Goal: Task Accomplishment & Management: Use online tool/utility

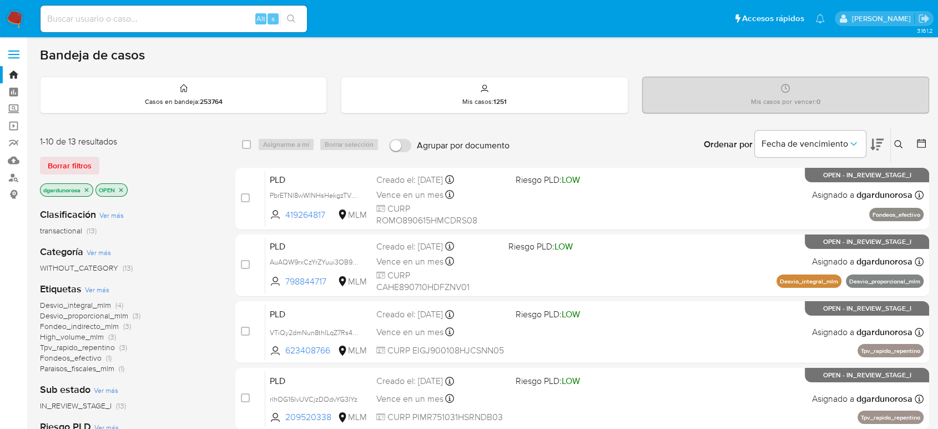
click at [903, 142] on icon at bounding box center [898, 144] width 9 height 9
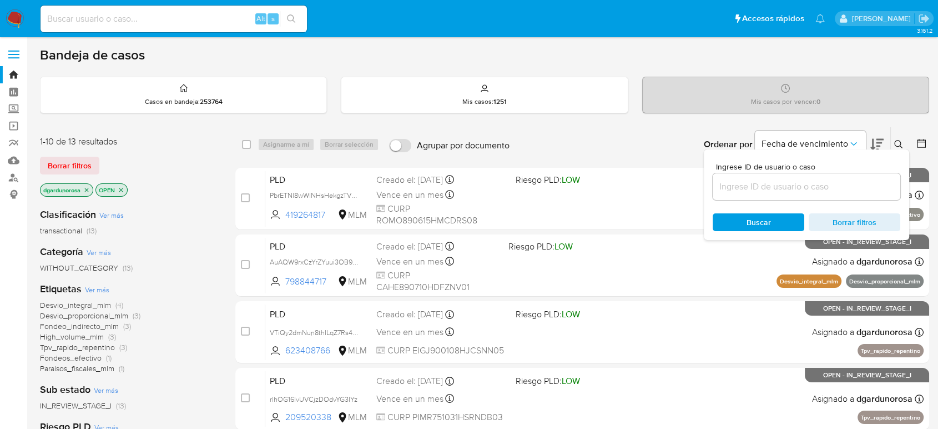
click at [858, 185] on input at bounding box center [807, 186] width 188 height 14
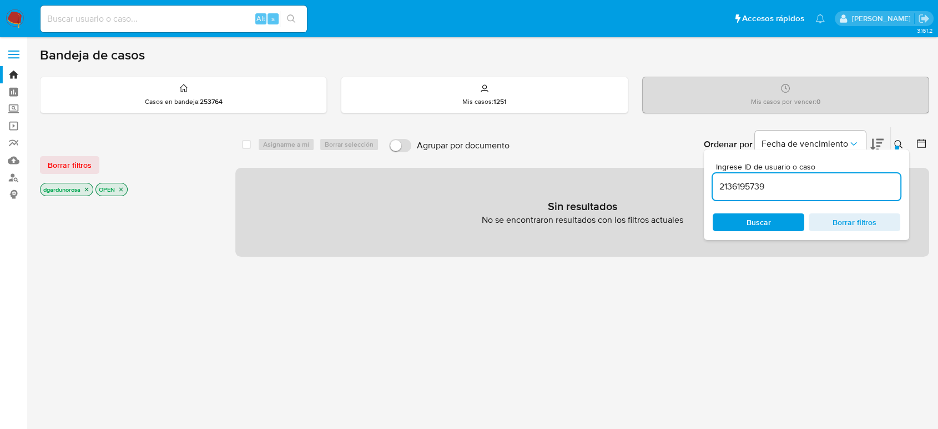
click at [855, 187] on input "2136195739" at bounding box center [807, 186] width 188 height 14
type input "2136195739"
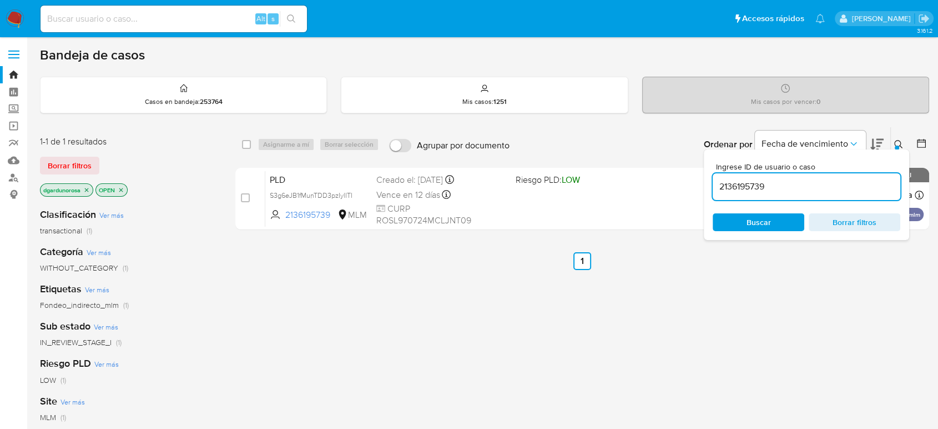
click at [896, 148] on div at bounding box center [897, 147] width 4 height 4
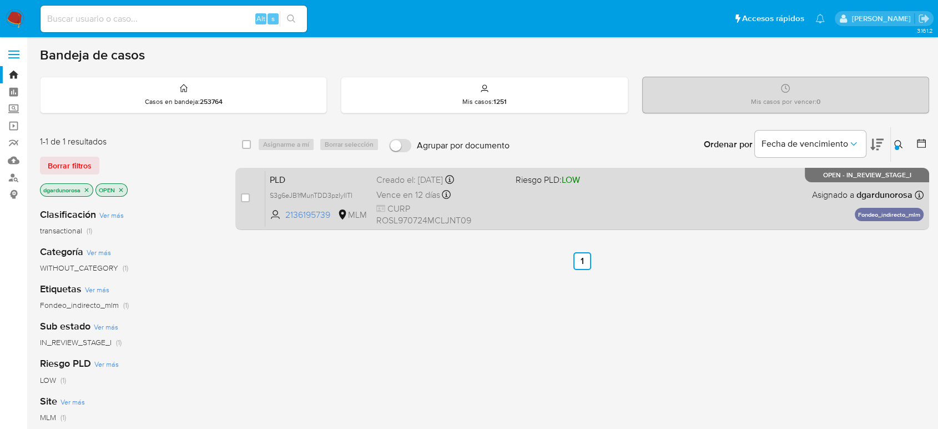
click at [696, 198] on div "PLD S3g6eJB1fMunTDD3pzIylITI 2136195739 MLM Riesgo PLD: LOW Creado el: 12/08/20…" at bounding box center [594, 198] width 658 height 56
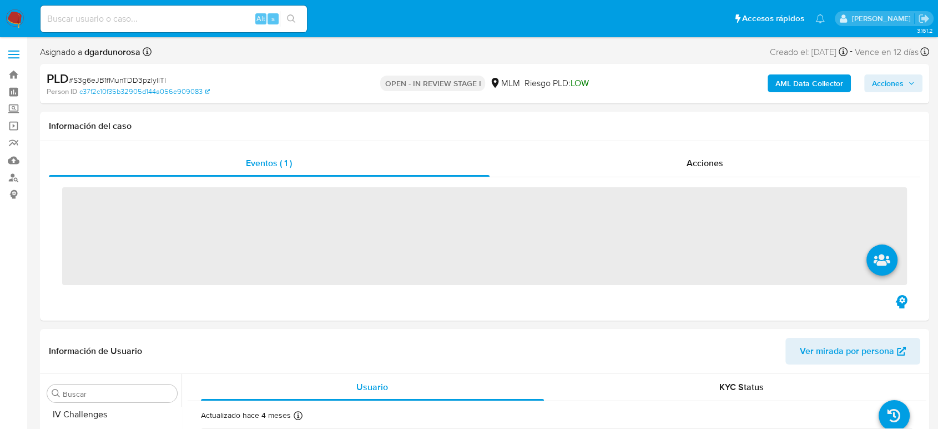
scroll to position [522, 0]
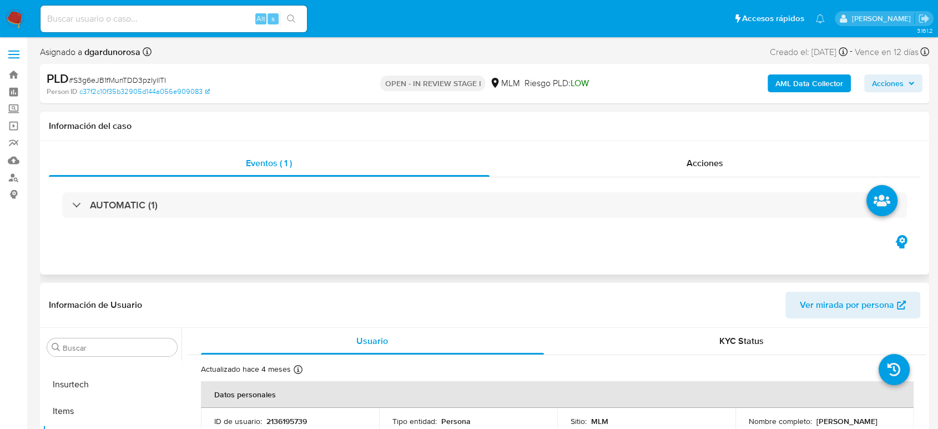
select select "10"
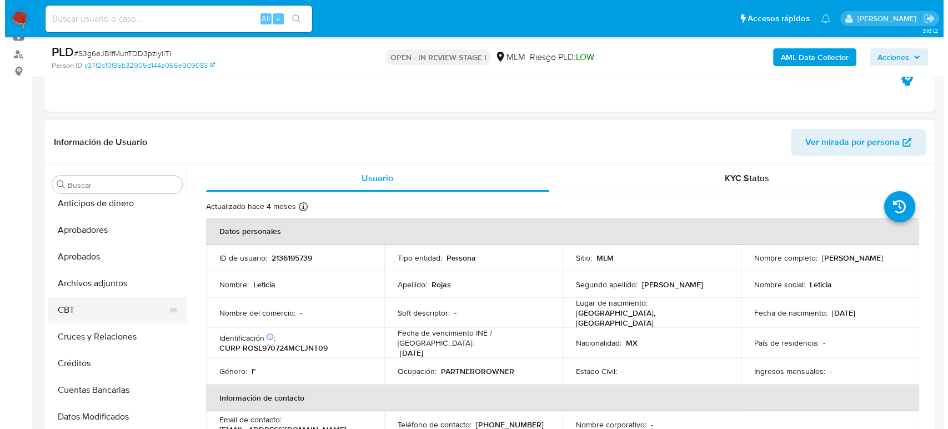
scroll to position [0, 0]
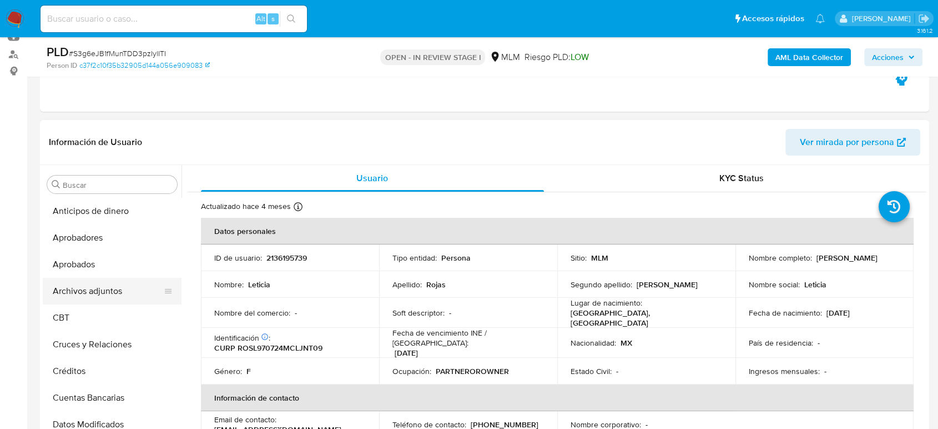
click at [100, 289] on button "Archivos adjuntos" at bounding box center [108, 291] width 130 height 27
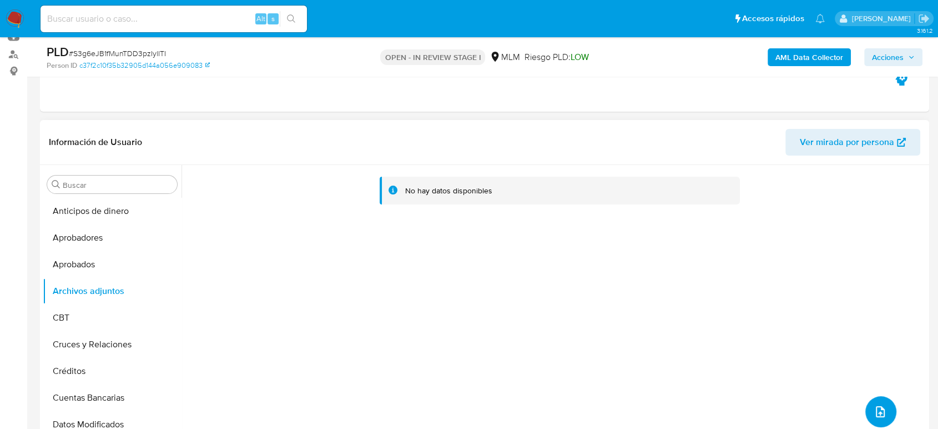
click at [874, 410] on icon "upload-file" at bounding box center [880, 411] width 13 height 13
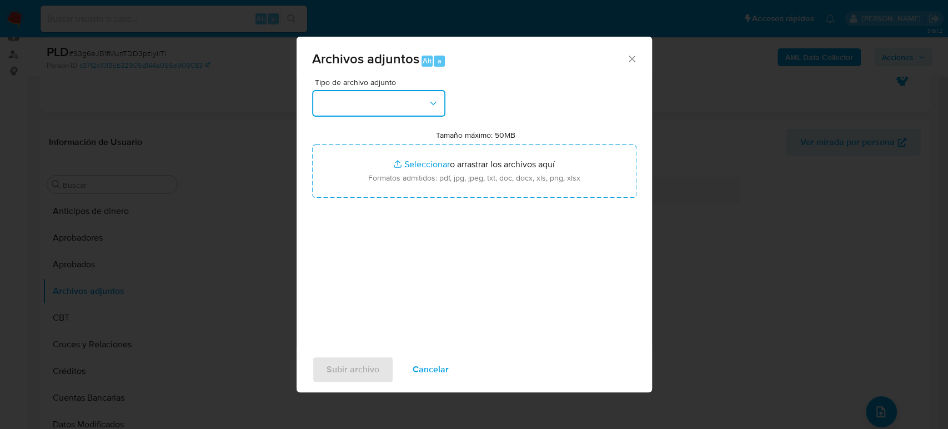
click at [385, 97] on button "button" at bounding box center [378, 103] width 133 height 27
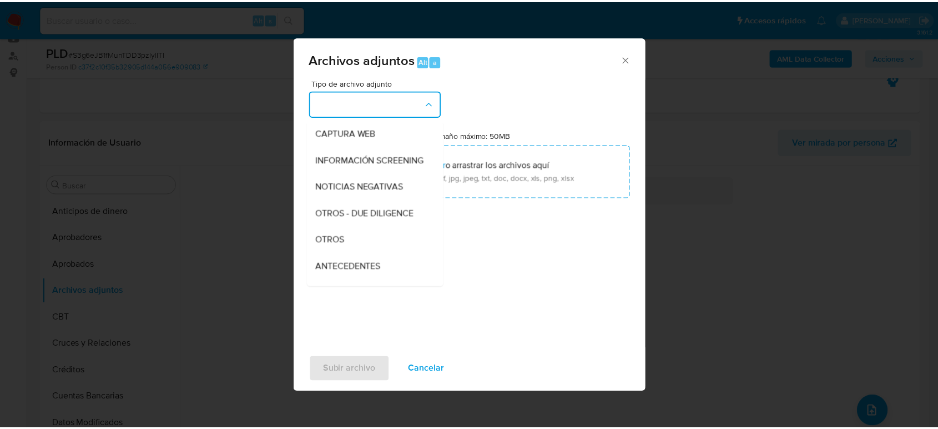
scroll to position [185, 0]
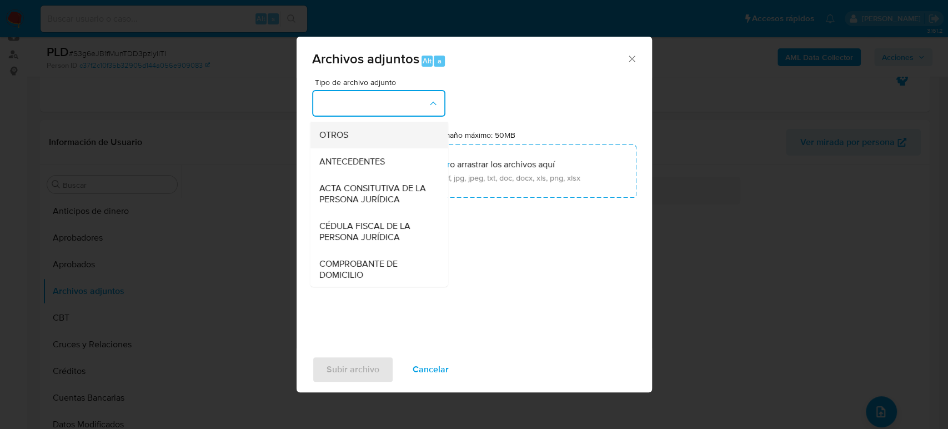
click at [359, 148] on div "OTROS" at bounding box center [375, 135] width 113 height 27
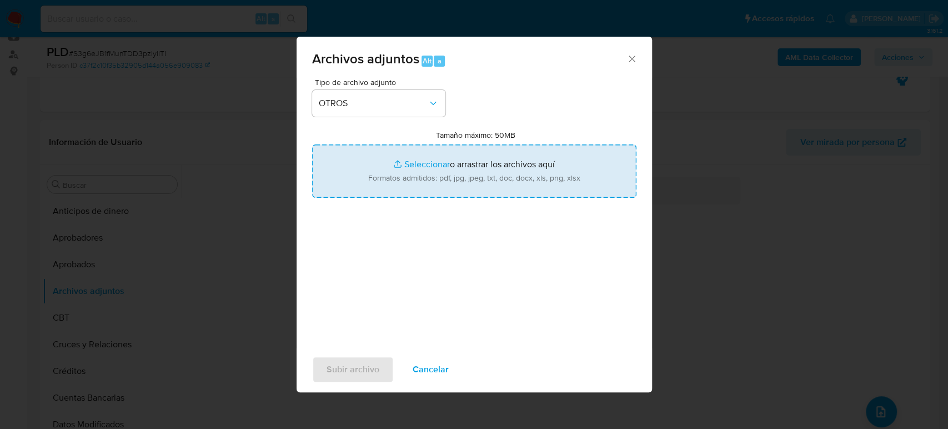
type input "C:\fakepath\2136195739_Leticia Rojas_Agosto2025.pdf"
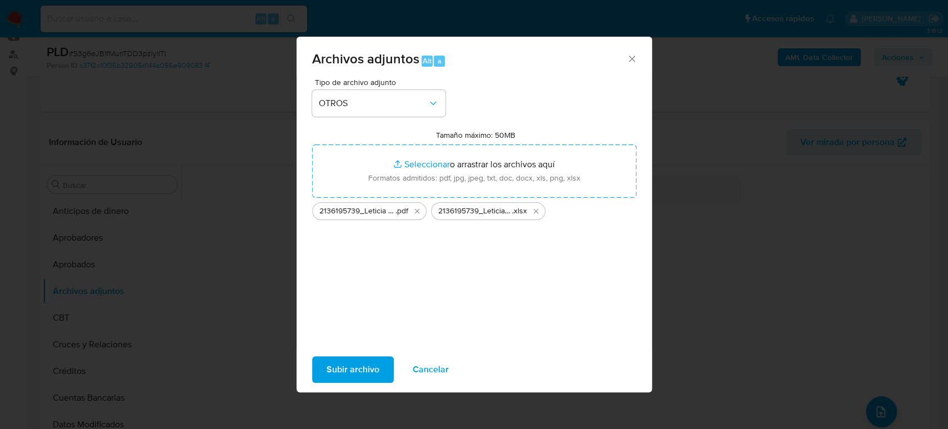
click at [378, 369] on button "Subir archivo" at bounding box center [353, 369] width 82 height 27
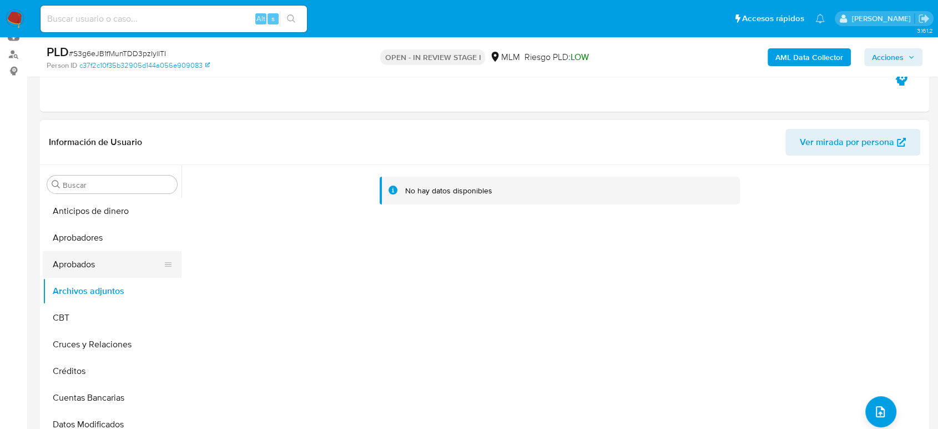
click at [114, 264] on button "Aprobados" at bounding box center [108, 264] width 130 height 27
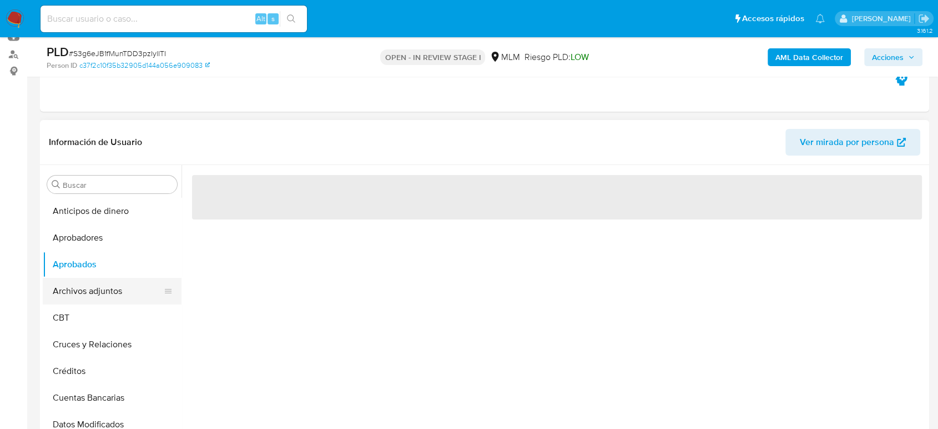
click at [107, 298] on button "Archivos adjuntos" at bounding box center [108, 291] width 130 height 27
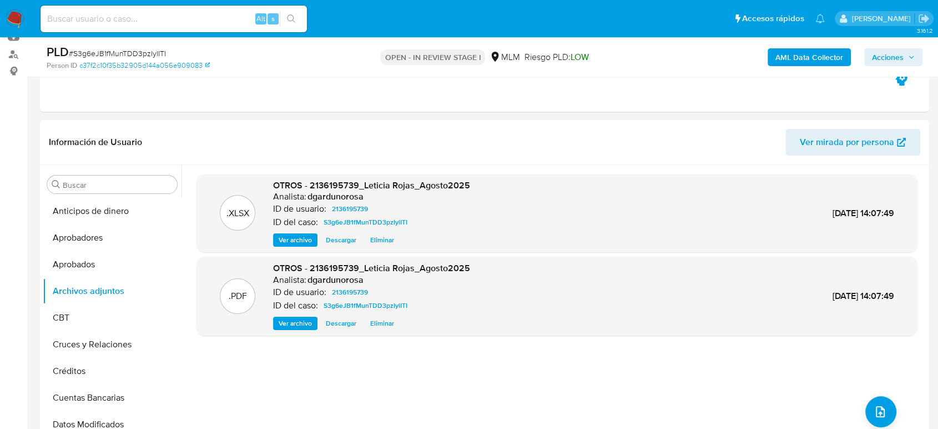
click at [887, 54] on span "Acciones" at bounding box center [888, 57] width 32 height 18
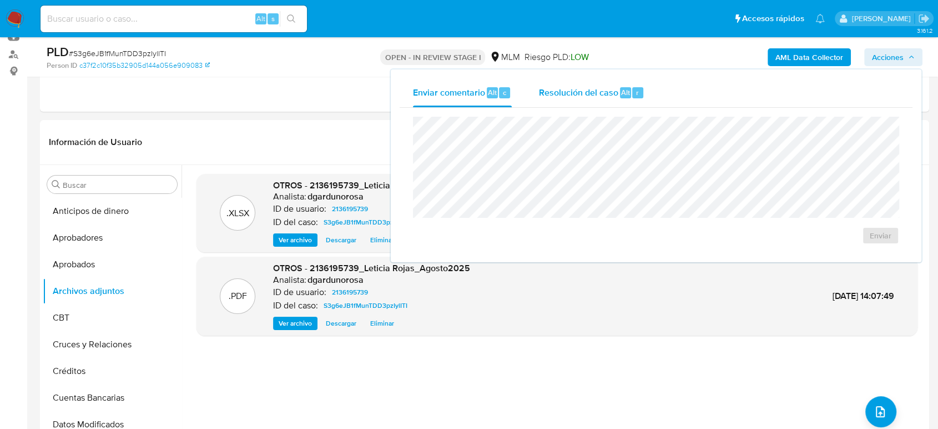
click at [577, 102] on div "Resolución del caso Alt r" at bounding box center [592, 92] width 106 height 29
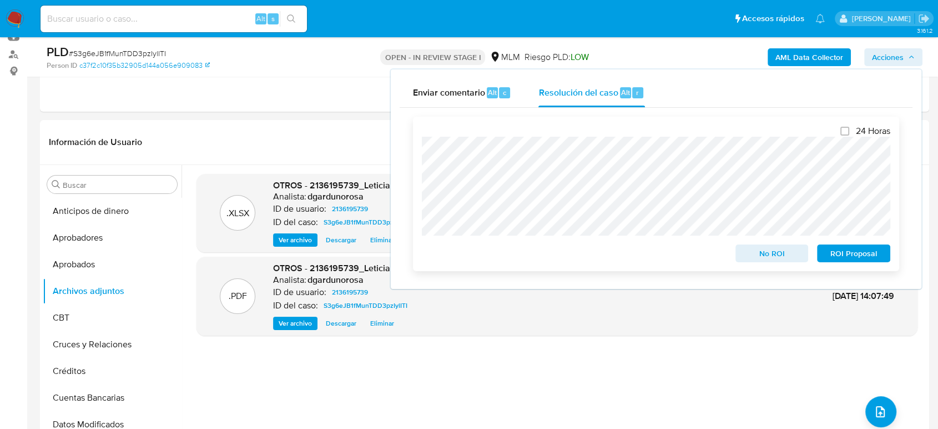
click at [832, 248] on span "ROI Proposal" at bounding box center [854, 253] width 58 height 16
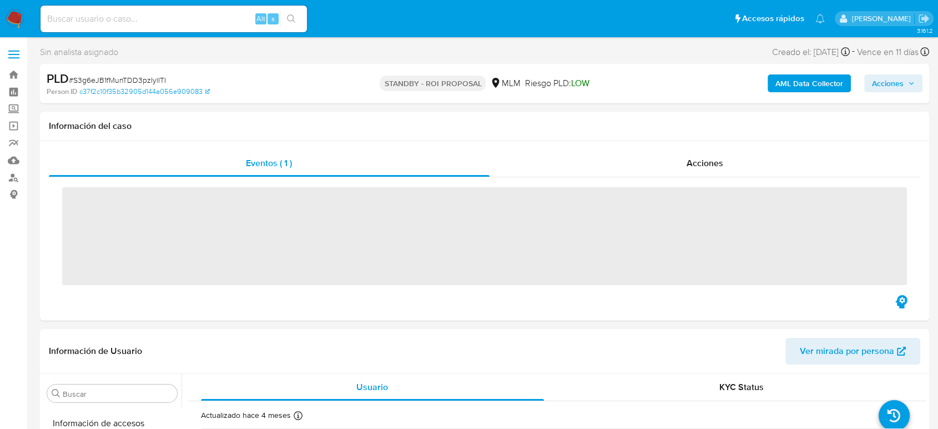
scroll to position [522, 0]
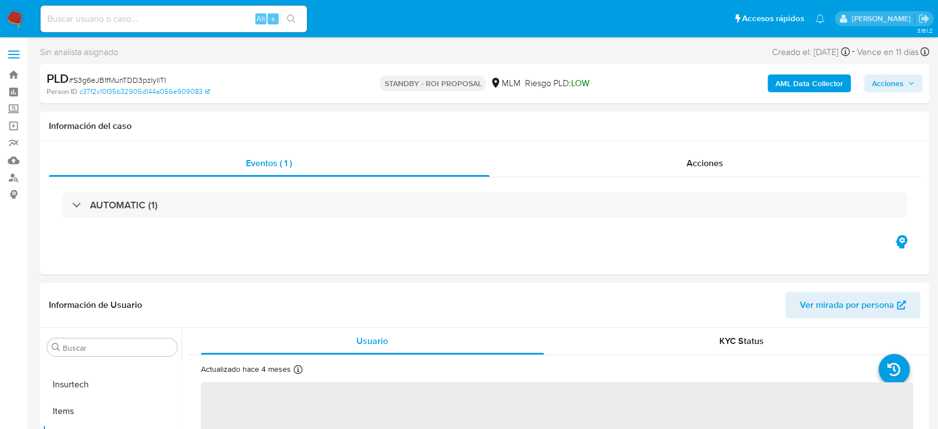
select select "10"
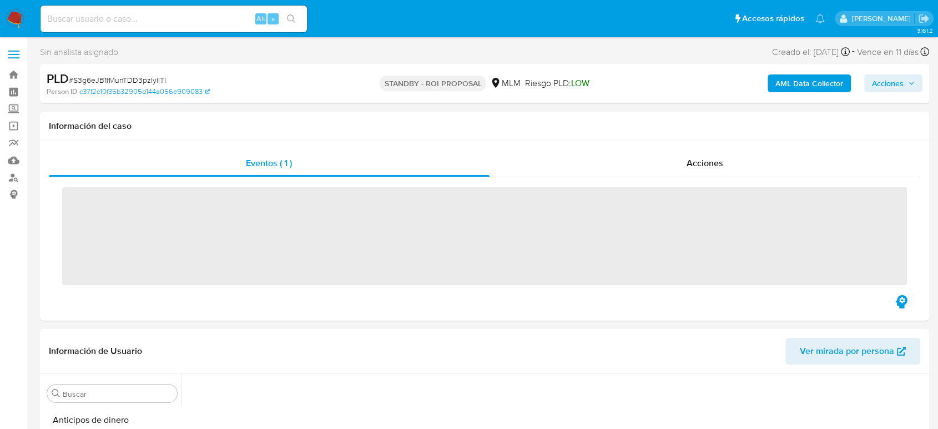
scroll to position [492, 0]
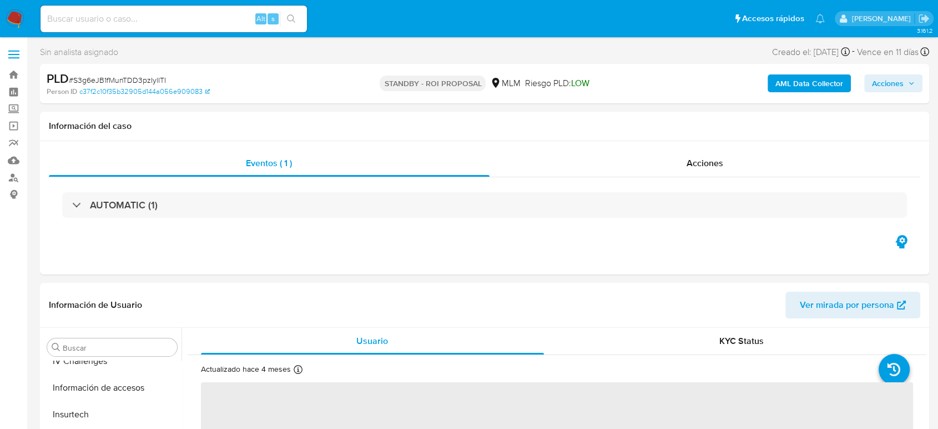
select select "10"
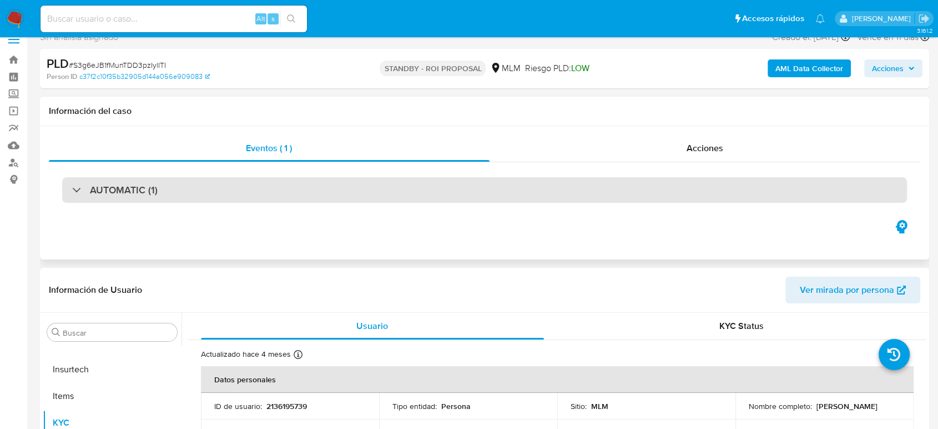
scroll to position [123, 0]
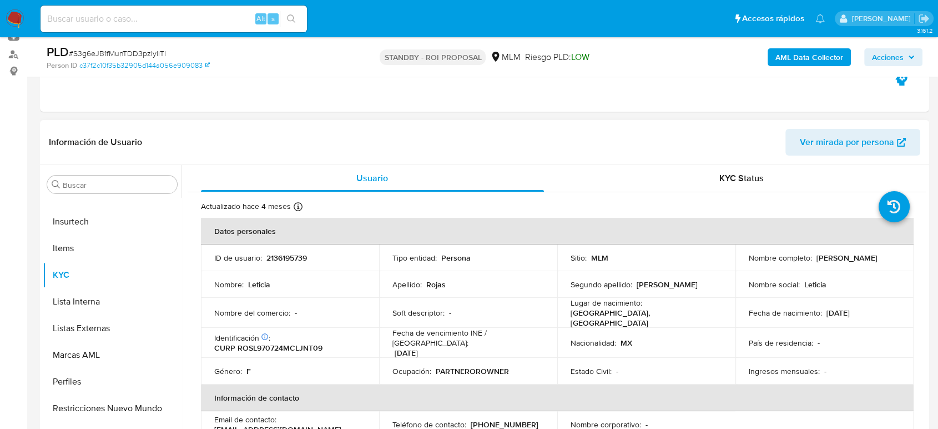
drag, startPoint x: 304, startPoint y: 333, endPoint x: 291, endPoint y: 391, distance: 59.7
click at [304, 334] on div "Identificación CIC: 173821551 : CURP ROSL970724MCLJNT09" at bounding box center [290, 343] width 152 height 20
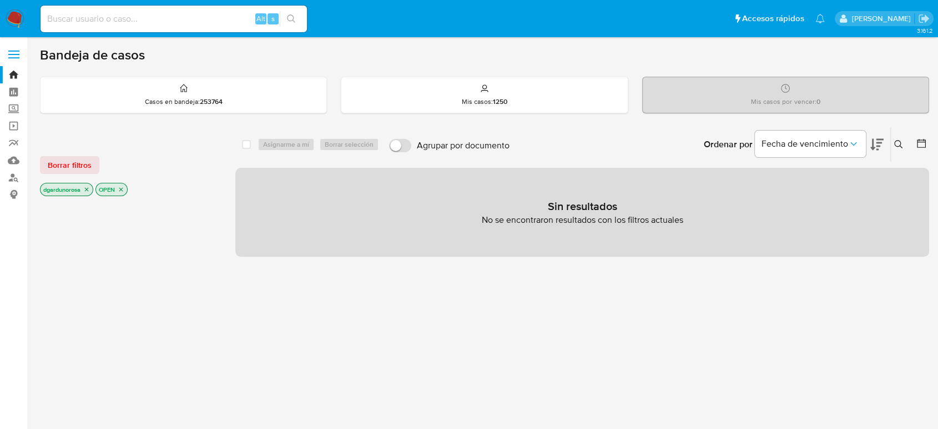
click at [902, 141] on icon at bounding box center [898, 144] width 9 height 9
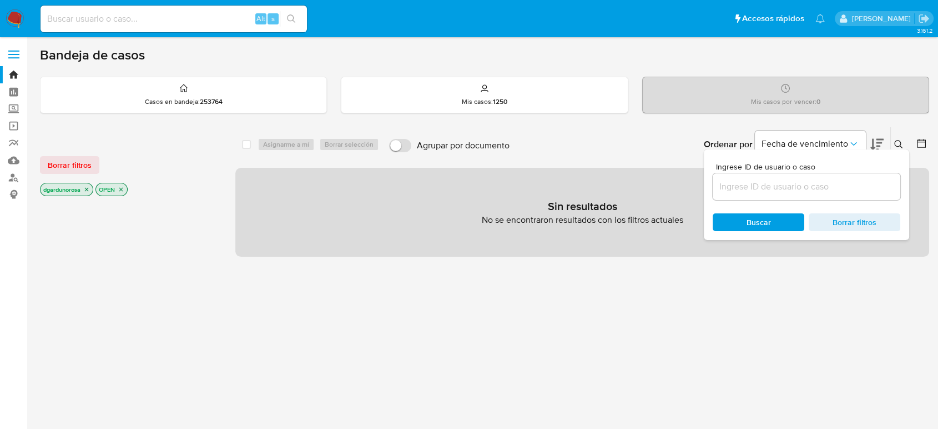
click at [841, 184] on input at bounding box center [807, 186] width 188 height 14
type input "699938276"
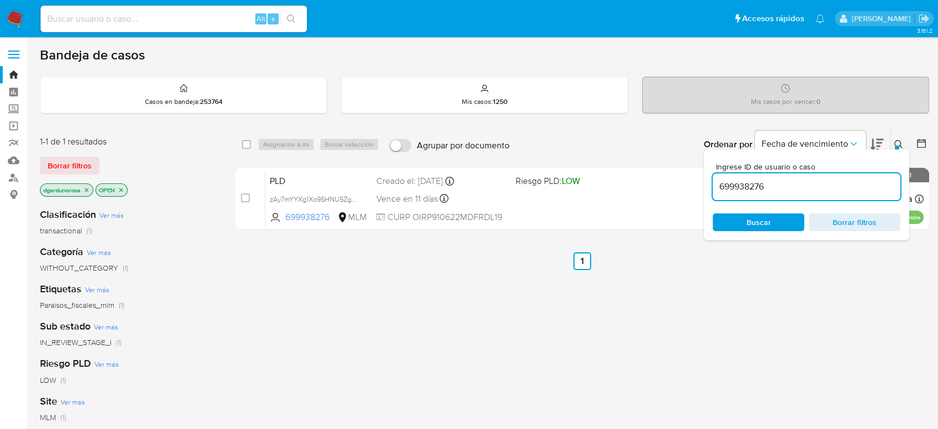
click at [902, 142] on icon at bounding box center [898, 144] width 9 height 9
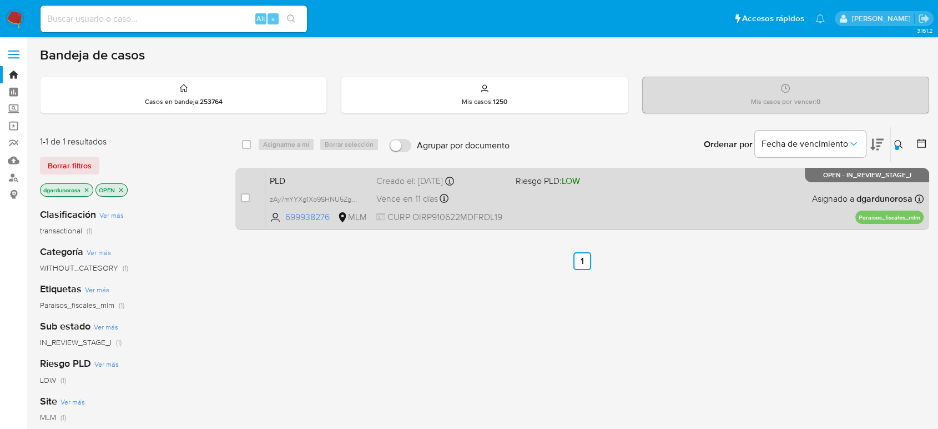
click at [731, 192] on div "PLD zAy7mYYXg1Xo9SHNU5ZgeTyz 699938276 MLM Riesgo PLD: LOW Creado el: 12/08/202…" at bounding box center [594, 198] width 658 height 56
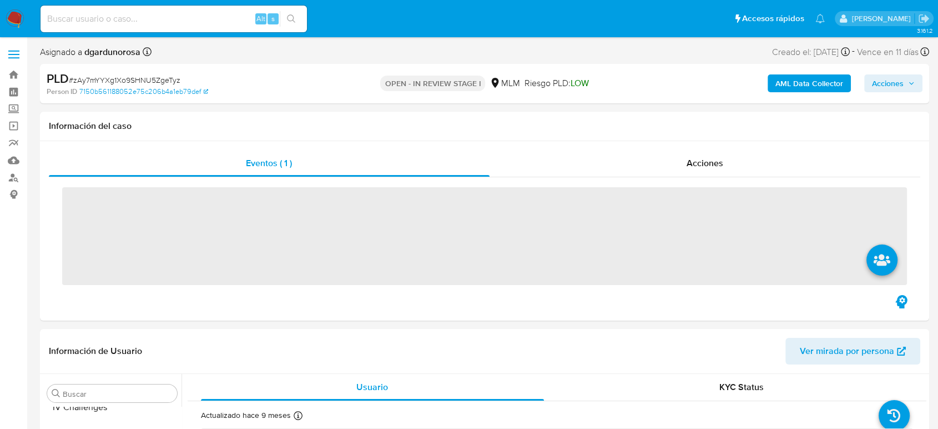
scroll to position [522, 0]
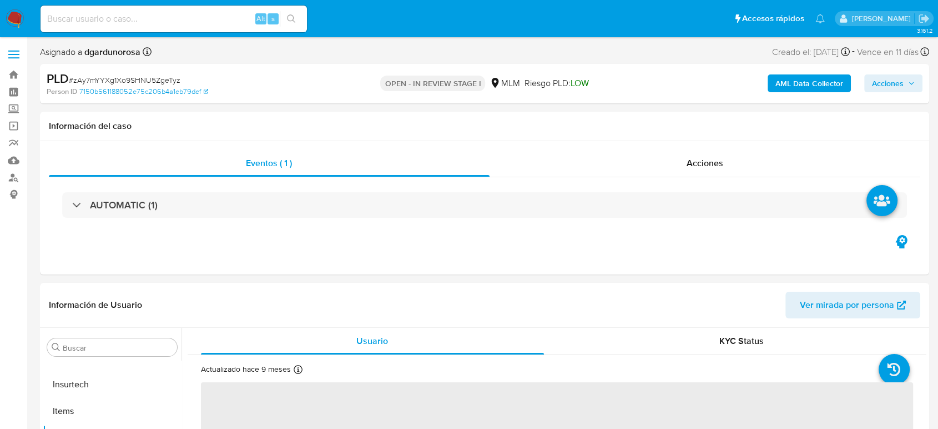
select select "10"
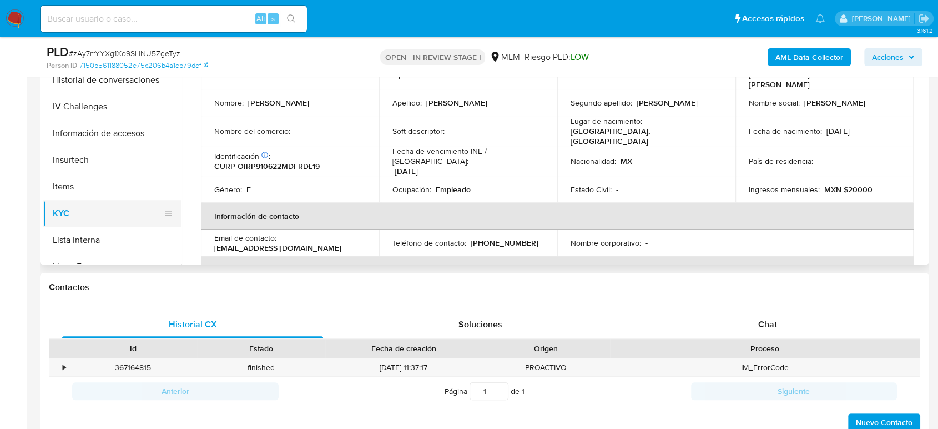
scroll to position [338, 0]
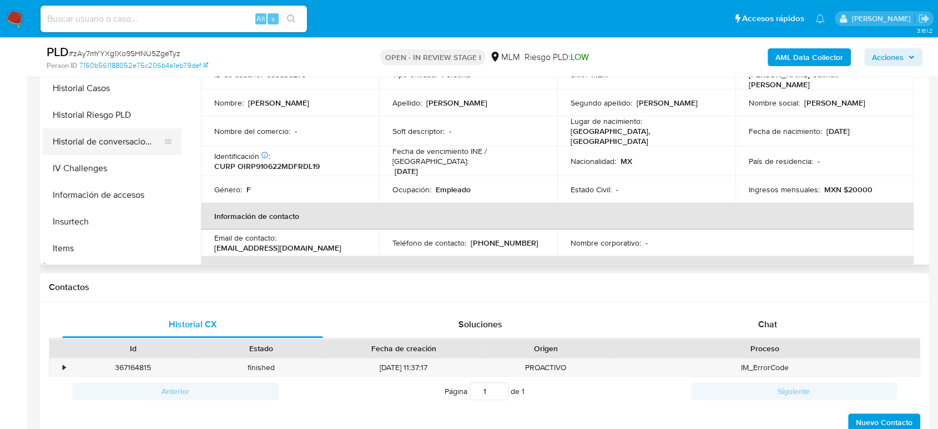
click at [98, 144] on button "Historial de conversaciones" at bounding box center [108, 141] width 130 height 27
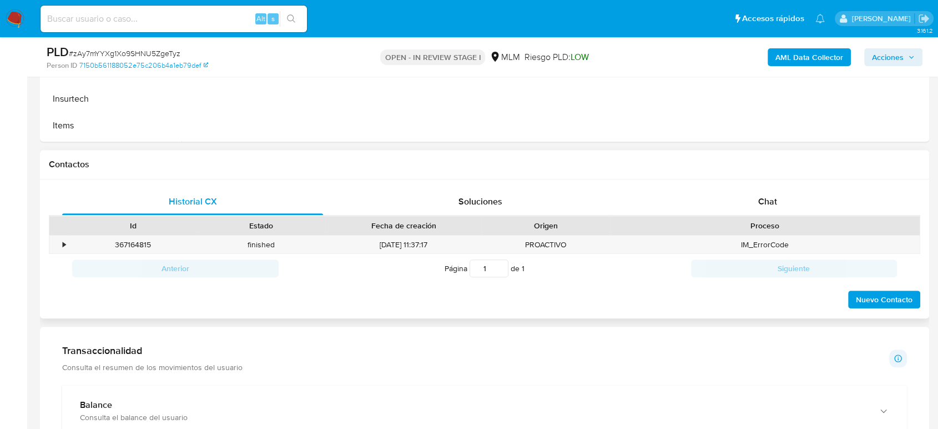
scroll to position [431, 0]
click at [771, 203] on span "Chat" at bounding box center [767, 200] width 19 height 13
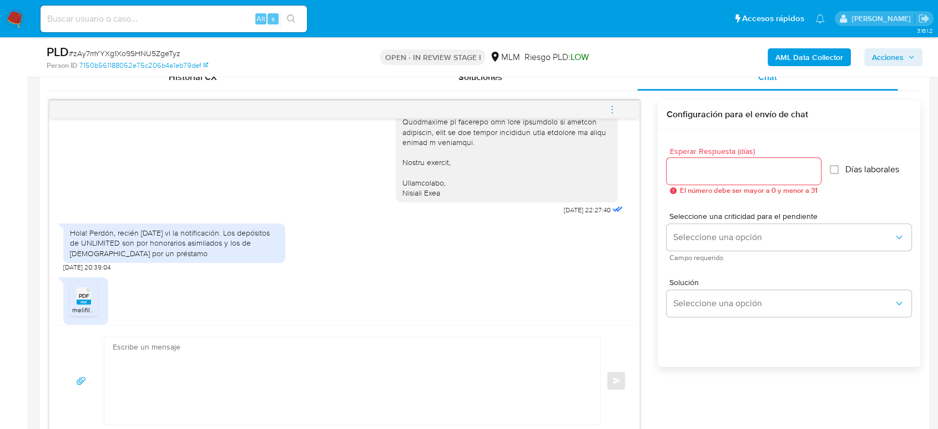
scroll to position [356, 0]
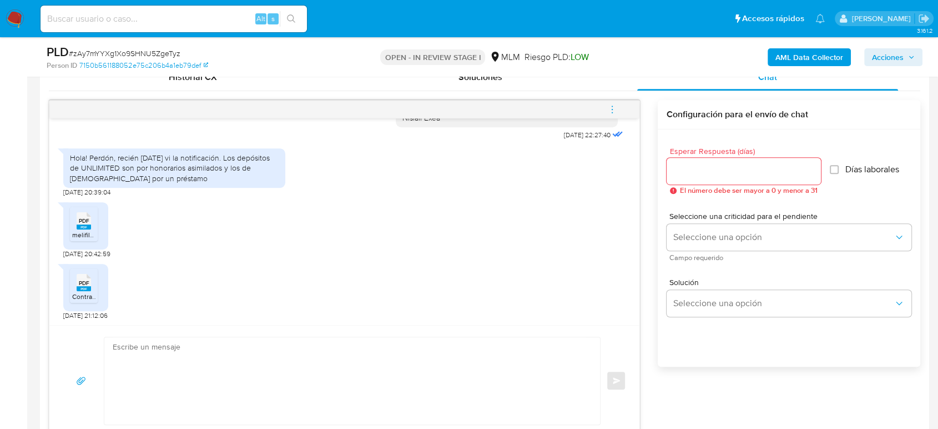
click at [616, 114] on span "menu-action" at bounding box center [612, 109] width 10 height 27
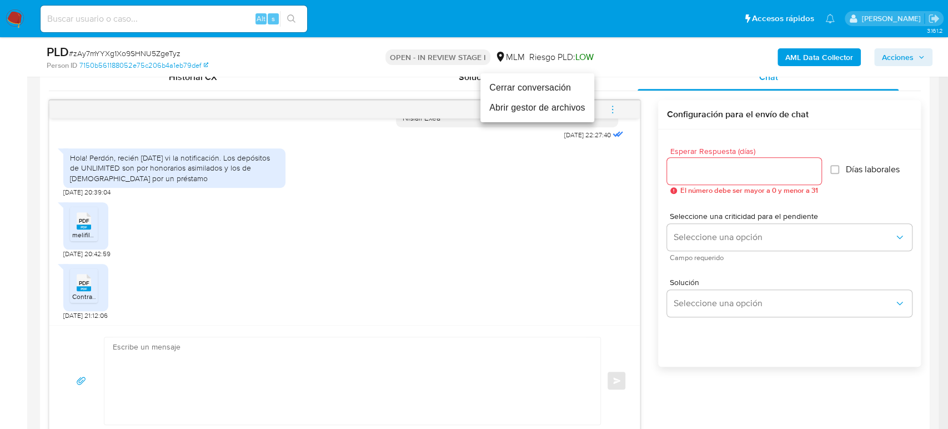
click at [529, 93] on li "Cerrar conversación" at bounding box center [537, 88] width 114 height 20
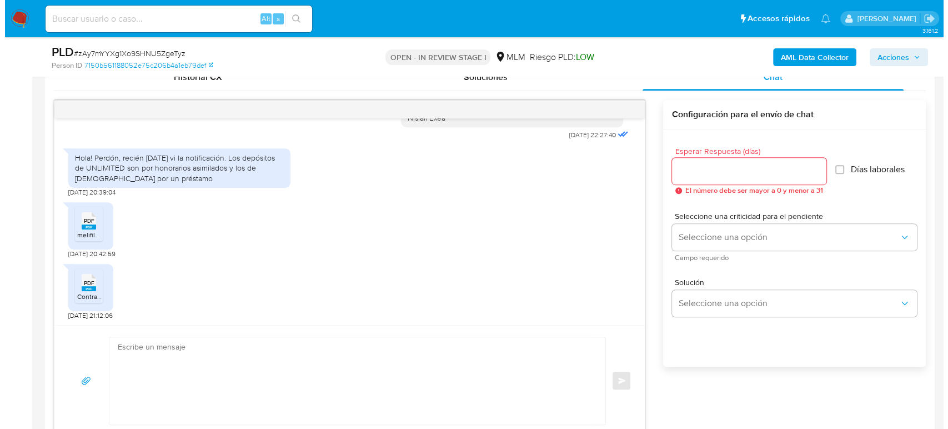
scroll to position [247, 0]
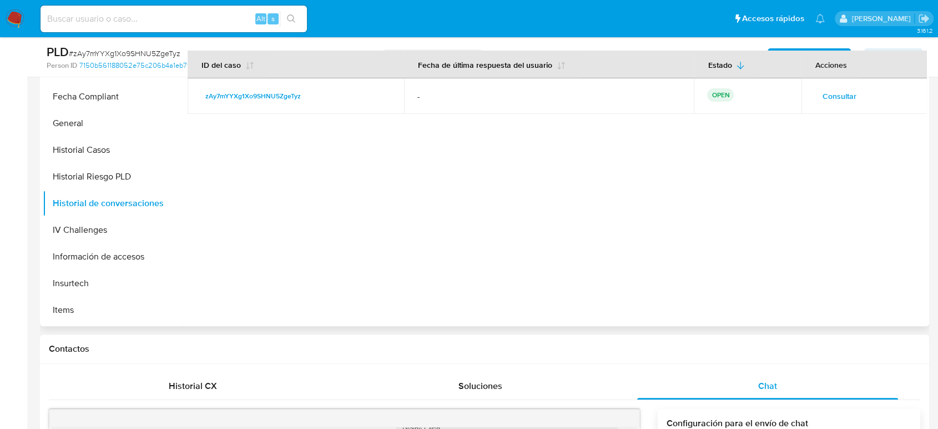
click at [826, 90] on span "Consultar" at bounding box center [840, 96] width 34 height 16
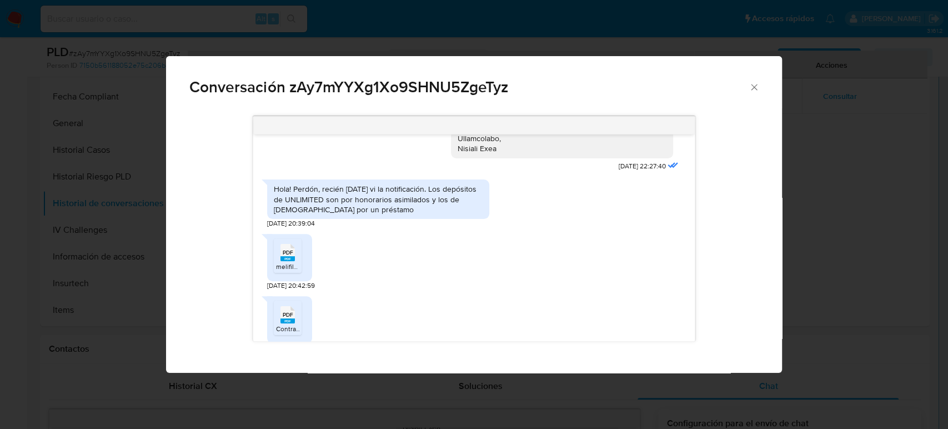
scroll to position [358, 0]
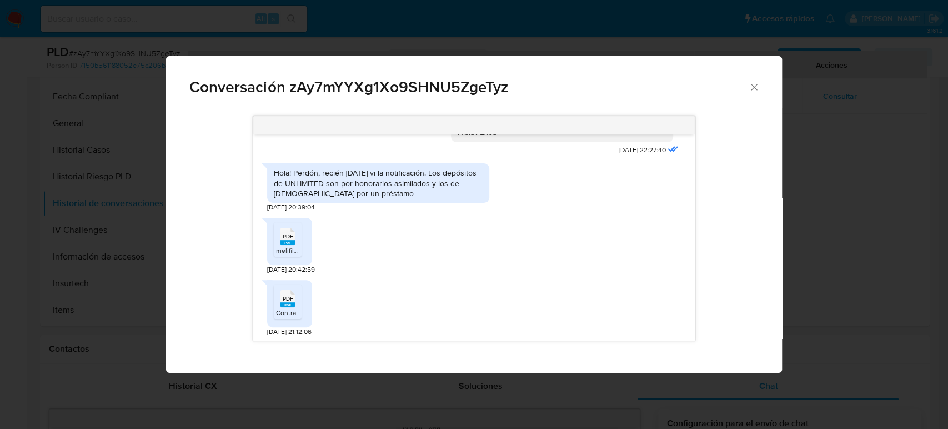
drag, startPoint x: 292, startPoint y: 241, endPoint x: 292, endPoint y: 261, distance: 20.0
click at [292, 241] on rect "Comunicación" at bounding box center [287, 242] width 14 height 5
click at [288, 304] on rect "Comunicación" at bounding box center [287, 304] width 14 height 5
click at [752, 88] on icon "Cerrar" at bounding box center [754, 87] width 6 height 6
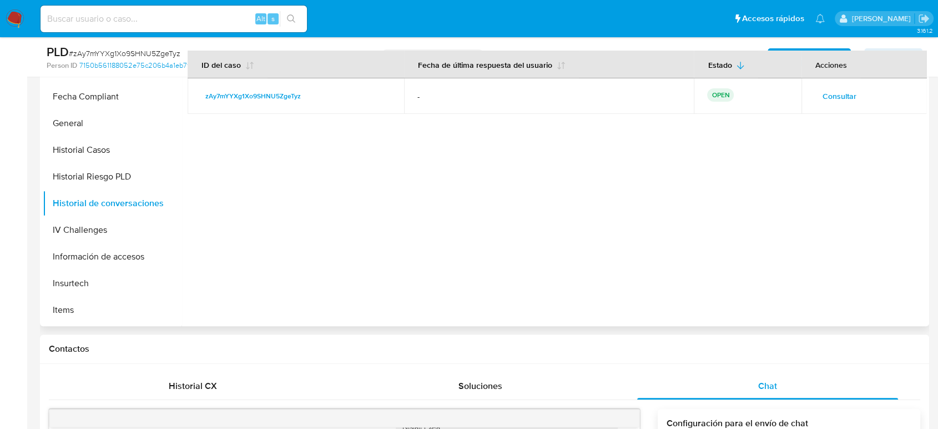
click at [823, 92] on span "Consultar" at bounding box center [840, 96] width 34 height 16
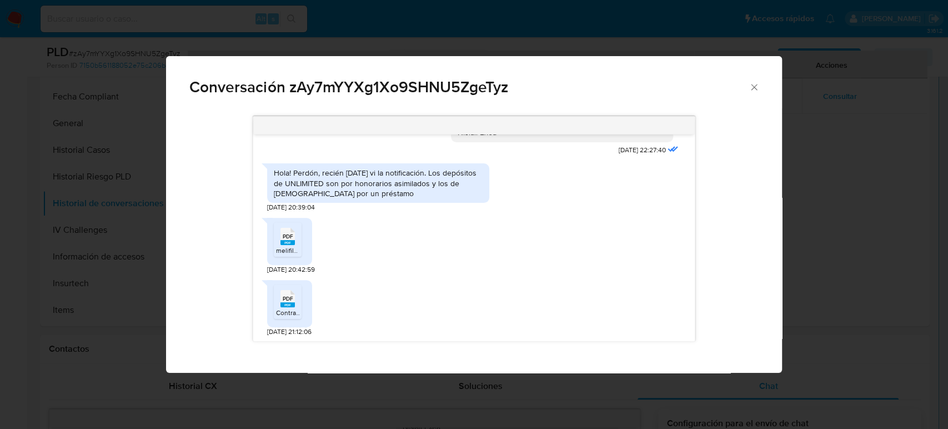
click at [495, 245] on div "PDF PDF melifile3747874273095600937.pdf 25/09/2025 20:42:59" at bounding box center [474, 243] width 414 height 62
drag, startPoint x: 420, startPoint y: 169, endPoint x: 443, endPoint y: 198, distance: 36.8
click at [443, 198] on div "Hola! Perdón, recién ayer vi la notificación. Los depósitos de UNLIMITED son po…" at bounding box center [378, 183] width 209 height 31
copy div "Los depósitos de UNLIMITED son por honorarios asimilados y los de MICTLA por un…"
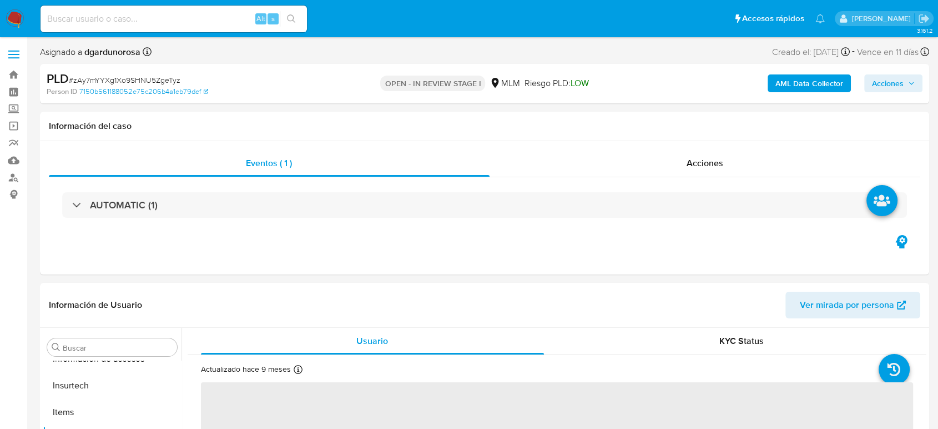
scroll to position [522, 0]
select select "10"
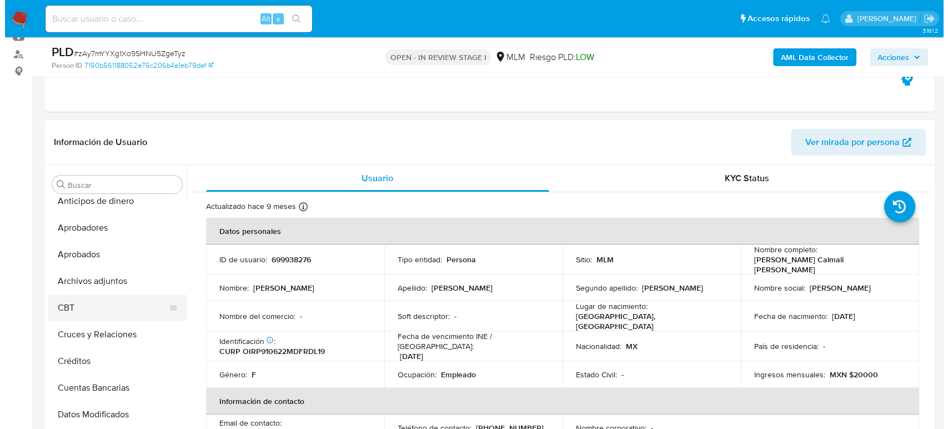
scroll to position [0, 0]
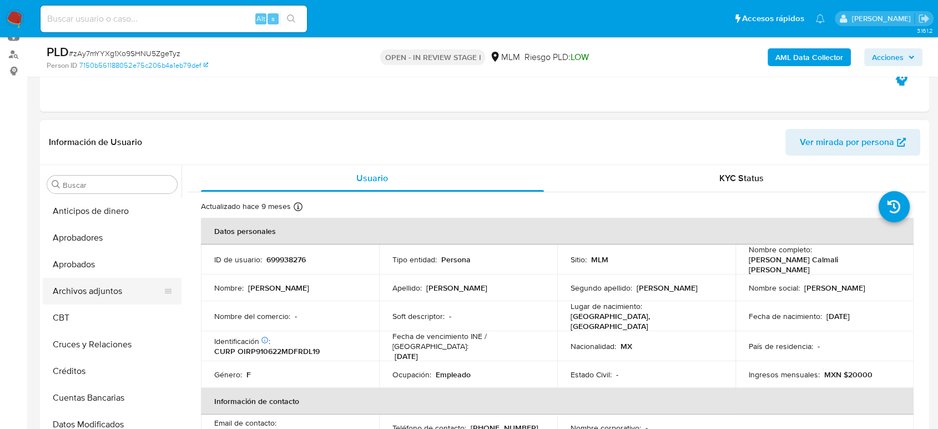
click at [92, 294] on button "Archivos adjuntos" at bounding box center [108, 291] width 130 height 27
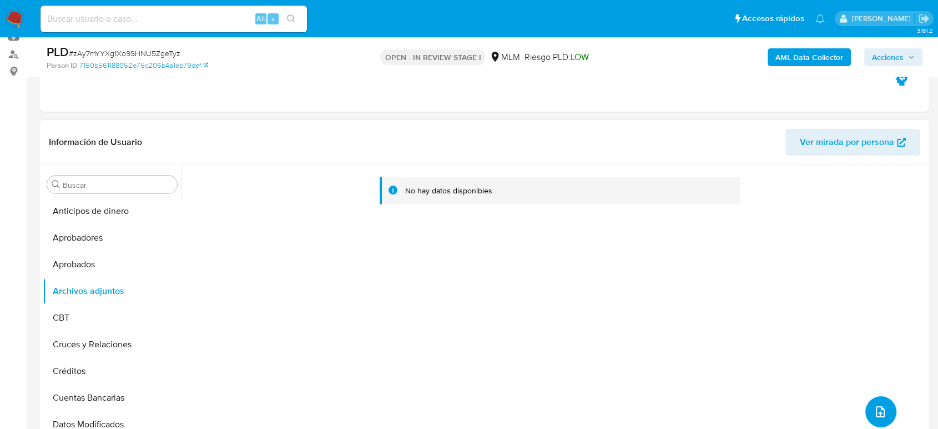
click at [874, 409] on icon "upload-file" at bounding box center [880, 411] width 13 height 13
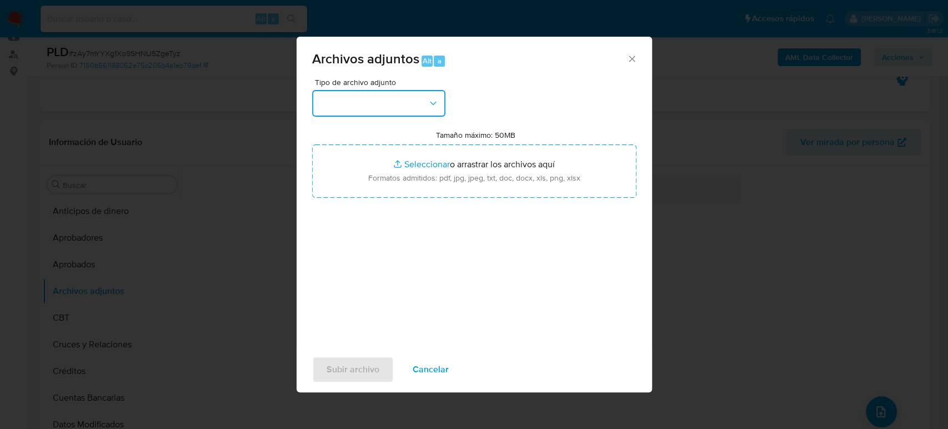
click at [412, 112] on button "button" at bounding box center [378, 103] width 133 height 27
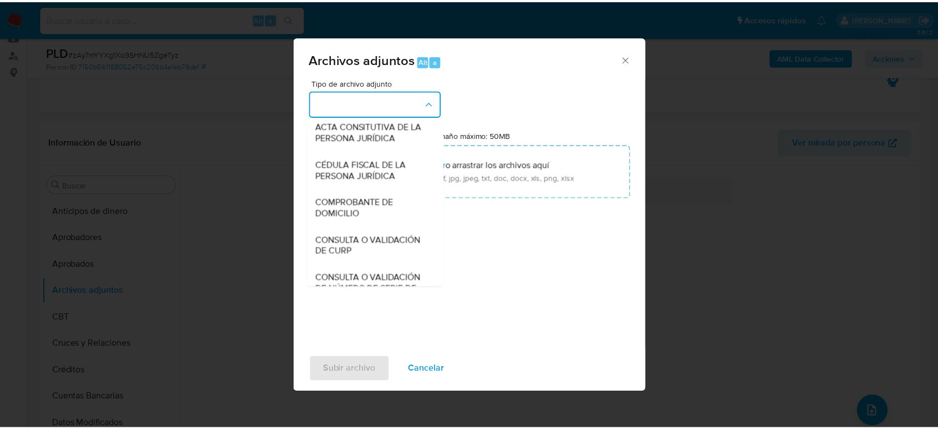
scroll to position [185, 0]
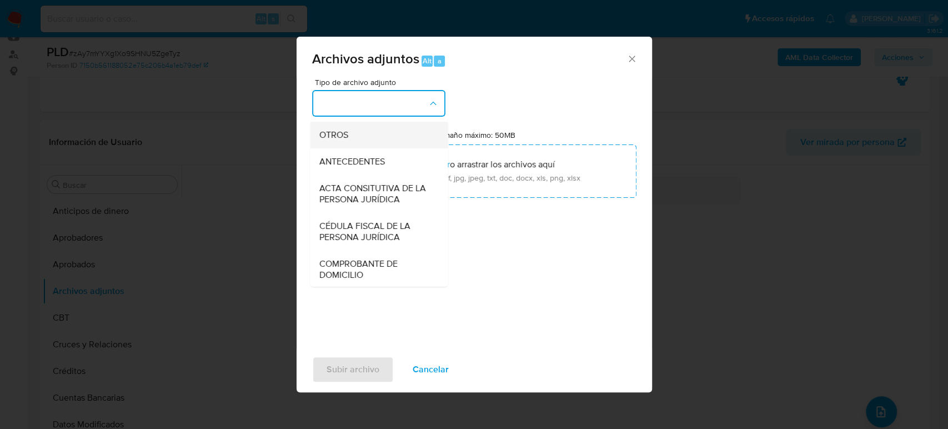
click at [355, 144] on div "OTROS" at bounding box center [375, 135] width 113 height 27
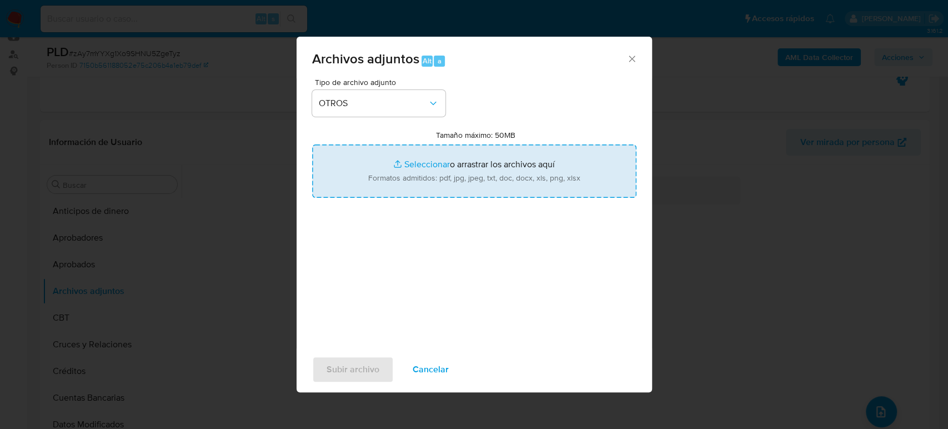
type input "C:\fakepath\699938276_Paola Ortiz_Agosto2025.pdf"
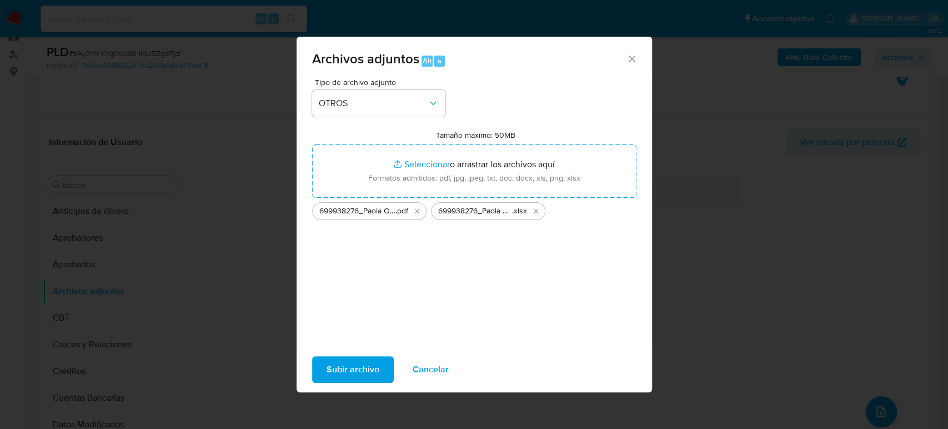
click at [373, 367] on span "Subir archivo" at bounding box center [352, 369] width 53 height 24
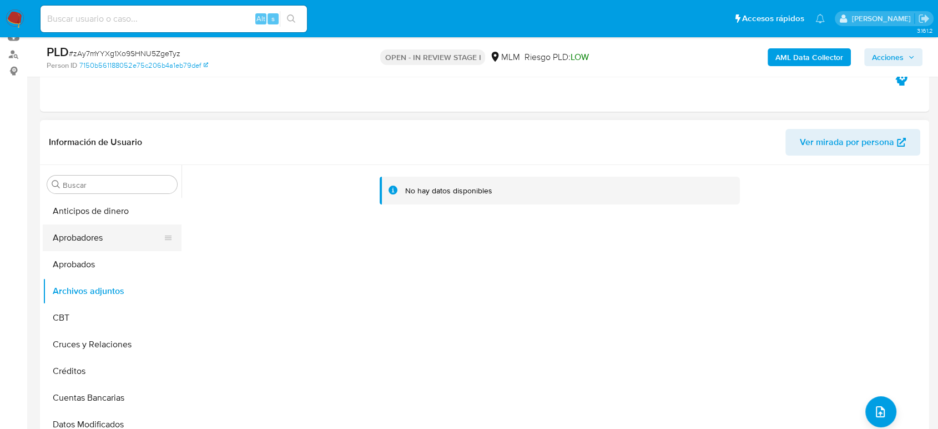
click at [111, 247] on button "Aprobadores" at bounding box center [108, 237] width 130 height 27
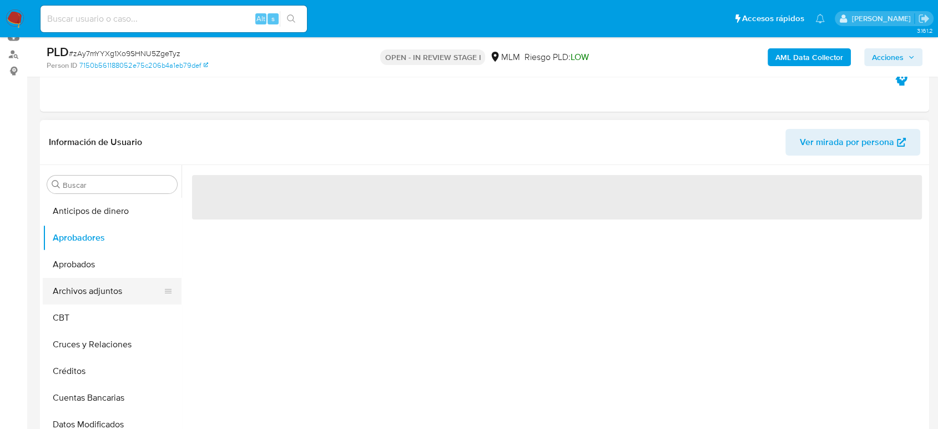
click at [89, 283] on button "Archivos adjuntos" at bounding box center [108, 291] width 130 height 27
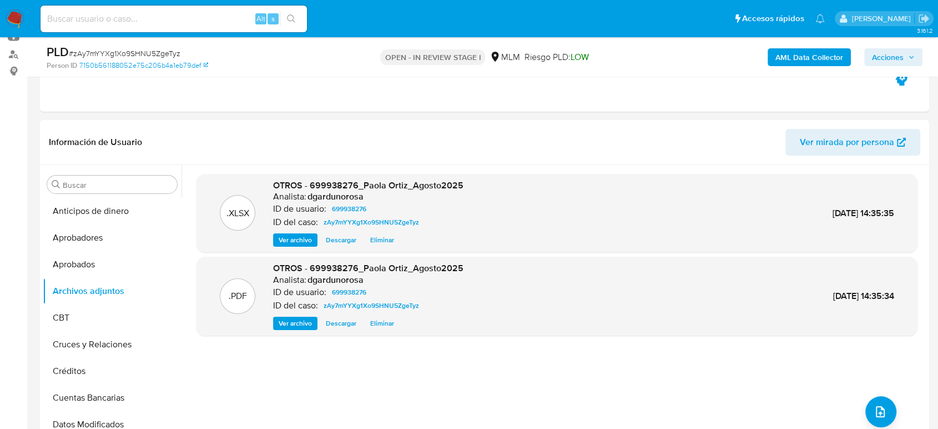
click at [882, 59] on span "Acciones" at bounding box center [888, 57] width 32 height 18
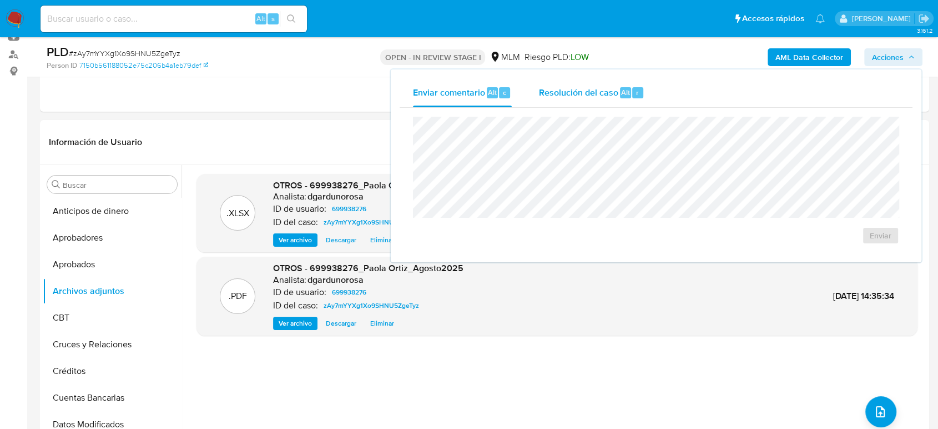
click at [590, 97] on span "Resolución del caso" at bounding box center [578, 92] width 79 height 13
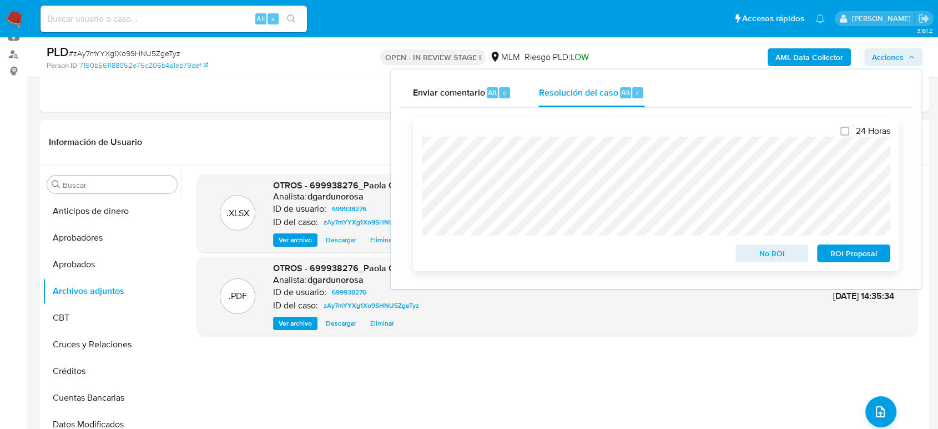
click at [745, 252] on span "No ROI" at bounding box center [772, 253] width 58 height 16
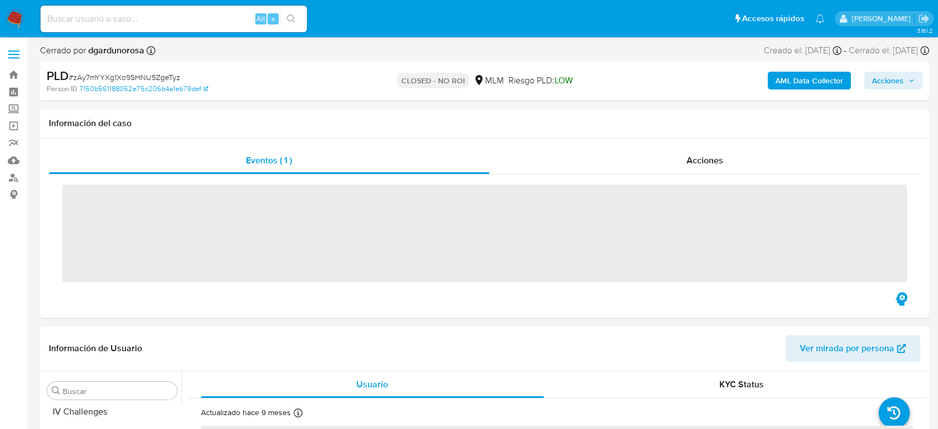
scroll to position [522, 0]
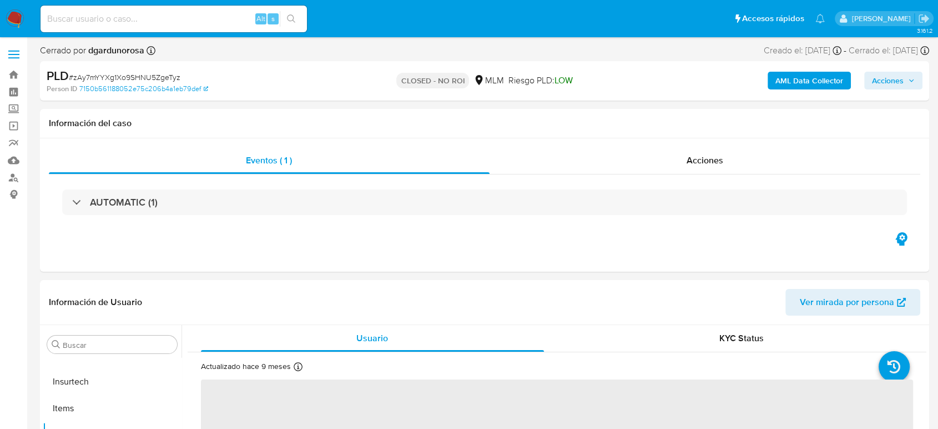
select select "10"
